Goal: Task Accomplishment & Management: Complete application form

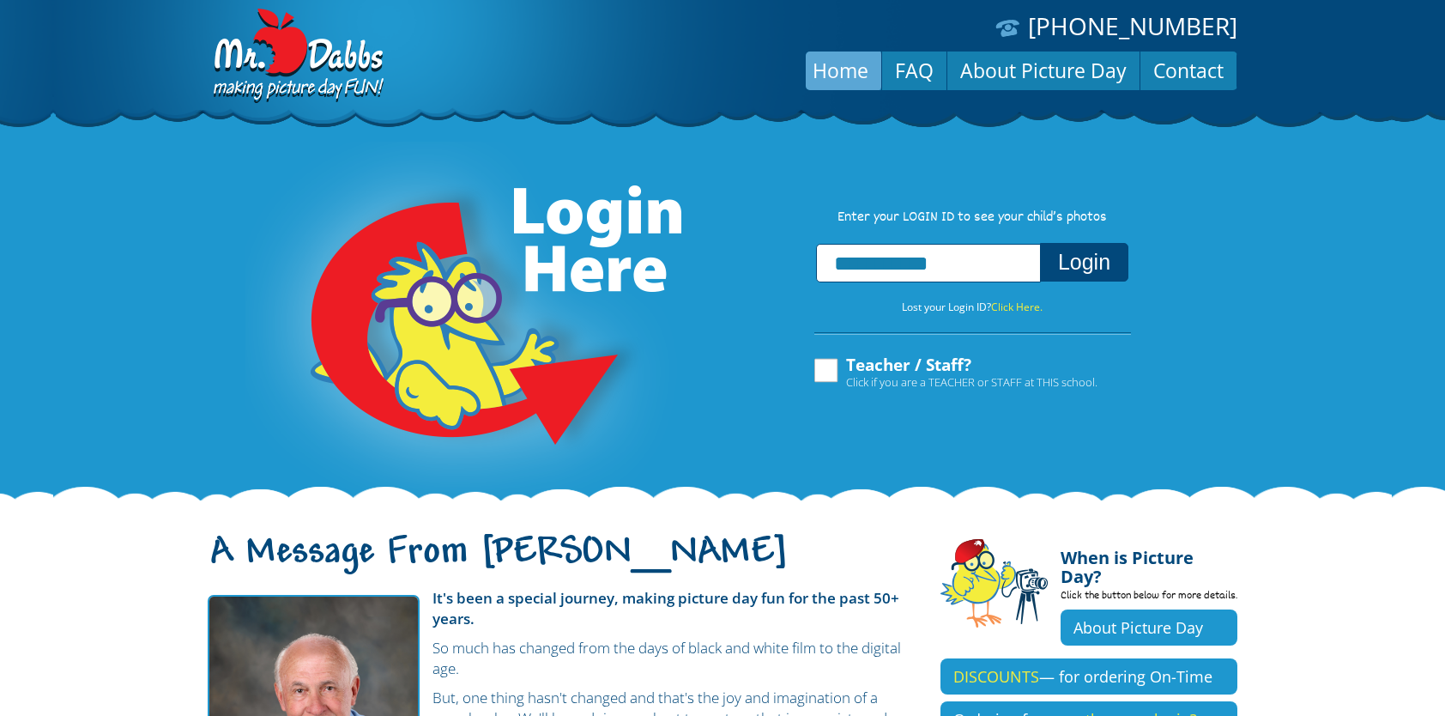
type input "**********"
click at [1098, 257] on button "Login" at bounding box center [1084, 262] width 88 height 39
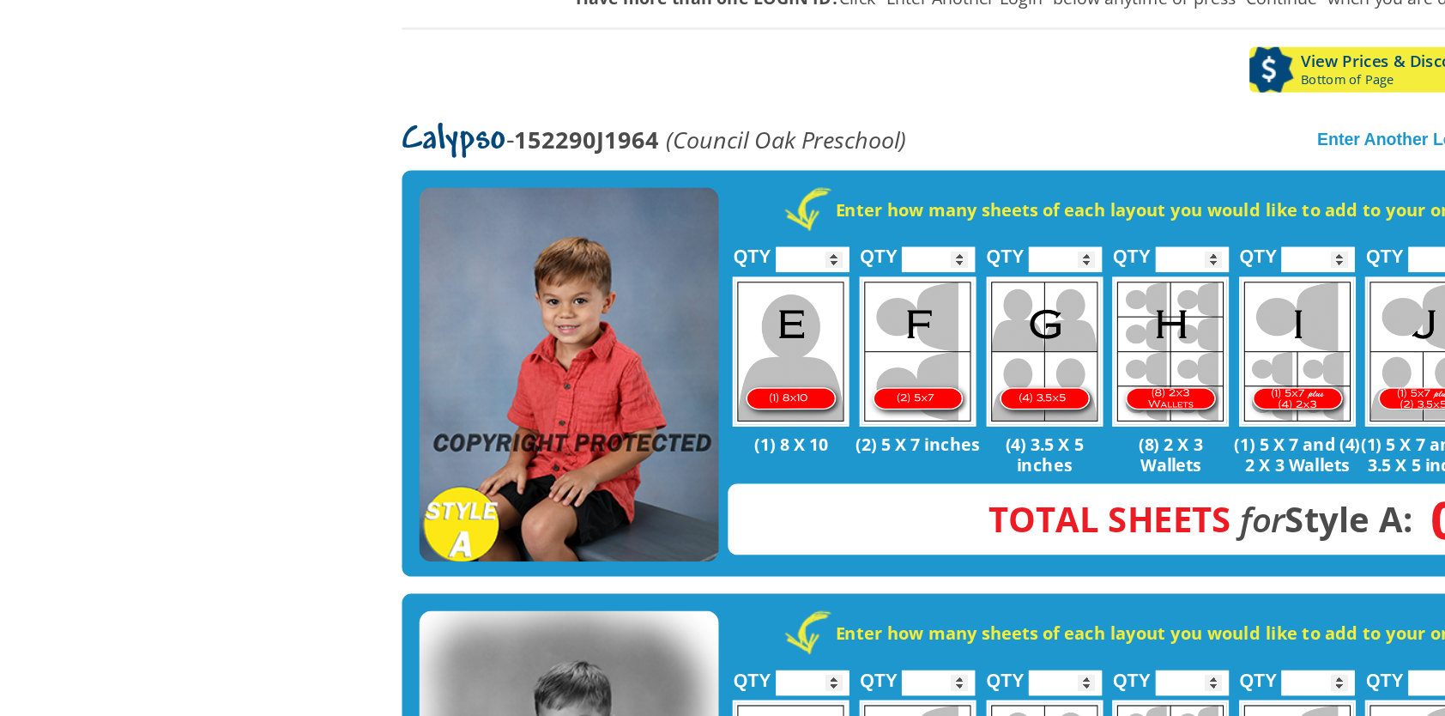
scroll to position [292, 0]
